Goal: Find specific page/section: Find specific page/section

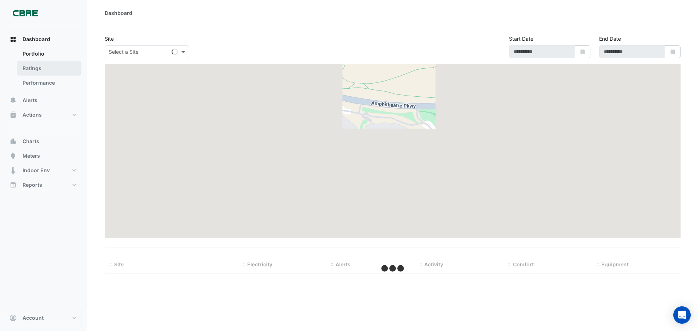
type input "**********"
select select "***"
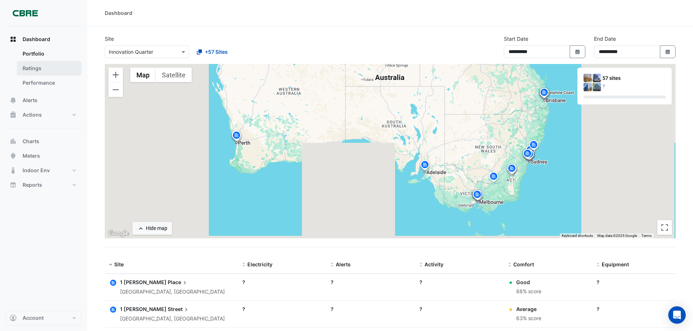
click at [43, 64] on link "Ratings" at bounding box center [49, 68] width 65 height 15
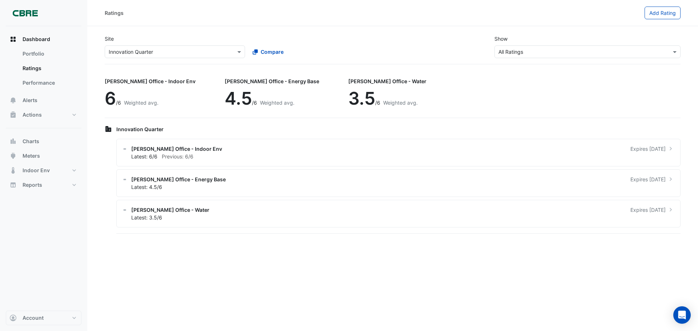
click at [35, 15] on img at bounding box center [25, 13] width 33 height 15
click at [23, 10] on img at bounding box center [25, 13] width 33 height 15
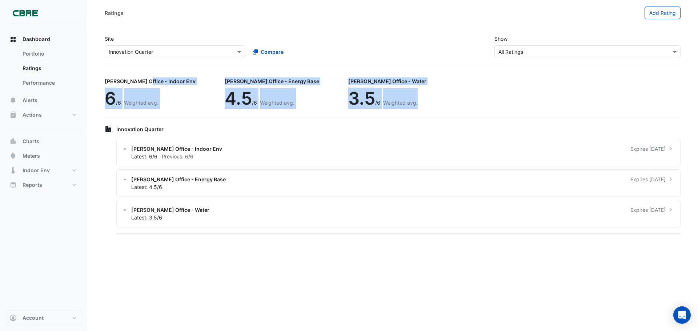
drag, startPoint x: 384, startPoint y: 104, endPoint x: 99, endPoint y: 69, distance: 287.7
click at [99, 69] on section "Site × Innovation Quarter Compare Show × All Ratings [PERSON_NAME] Office - Ind…" at bounding box center [392, 130] width 611 height 209
drag, startPoint x: 99, startPoint y: 69, endPoint x: 394, endPoint y: 97, distance: 296.7
click at [394, 97] on section "Site × Innovation Quarter Compare Show × All Ratings [PERSON_NAME] Office - Ind…" at bounding box center [392, 130] width 611 height 209
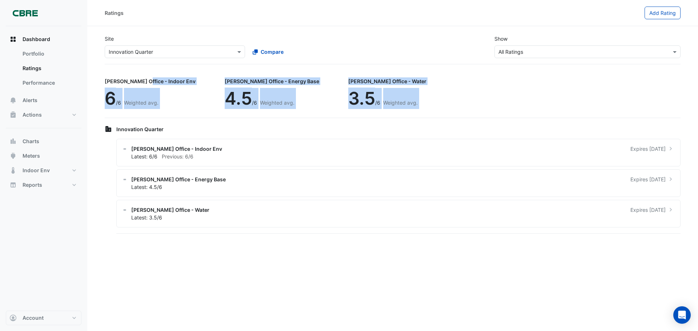
click at [394, 97] on div "[PERSON_NAME] Office - Indoor Env 6 /6 Weighted avg. [PERSON_NAME] Office - Ene…" at bounding box center [393, 95] width 576 height 45
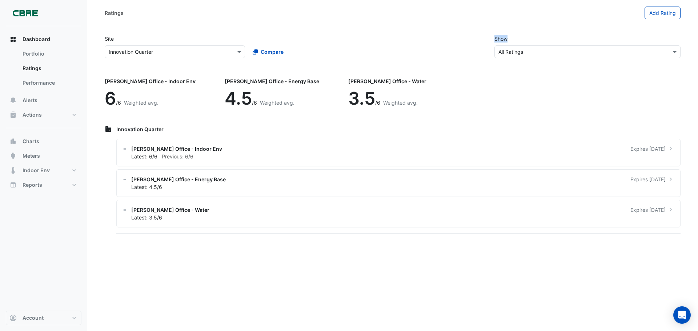
drag, startPoint x: 506, startPoint y: 38, endPoint x: 490, endPoint y: 37, distance: 16.4
click at [490, 37] on div "Site × Innovation Quarter Compare Show × All Ratings" at bounding box center [392, 46] width 585 height 35
drag, startPoint x: 291, startPoint y: 53, endPoint x: 107, endPoint y: 38, distance: 184.3
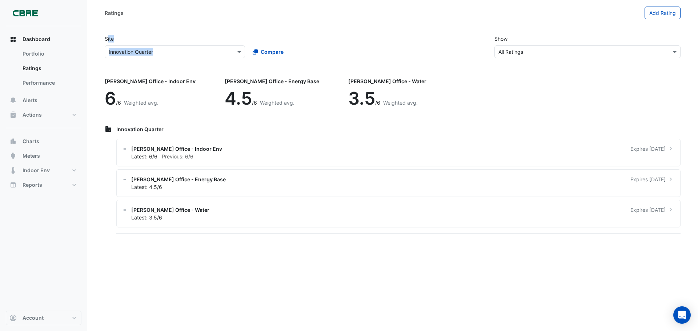
click at [107, 38] on div "Site × Innovation Quarter Compare" at bounding box center [246, 46] width 292 height 23
click at [107, 38] on label "Site" at bounding box center [109, 39] width 9 height 8
drag, startPoint x: 107, startPoint y: 38, endPoint x: 299, endPoint y: 58, distance: 193.5
click at [299, 58] on div "Site × Innovation Quarter Compare Show × All Ratings" at bounding box center [392, 46] width 585 height 35
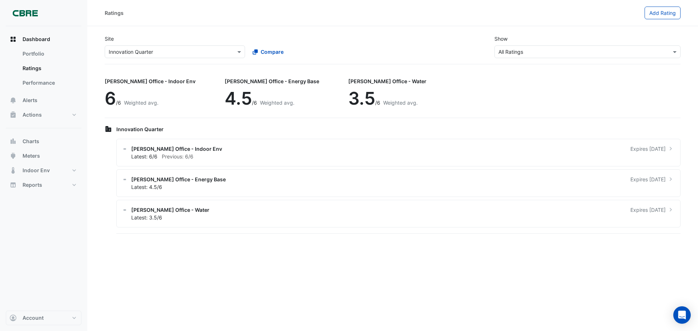
click at [459, 21] on div "Ratings Add Rating" at bounding box center [392, 13] width 611 height 26
drag, startPoint x: 631, startPoint y: 13, endPoint x: 688, endPoint y: 28, distance: 58.5
